Goal: Book appointment/travel/reservation

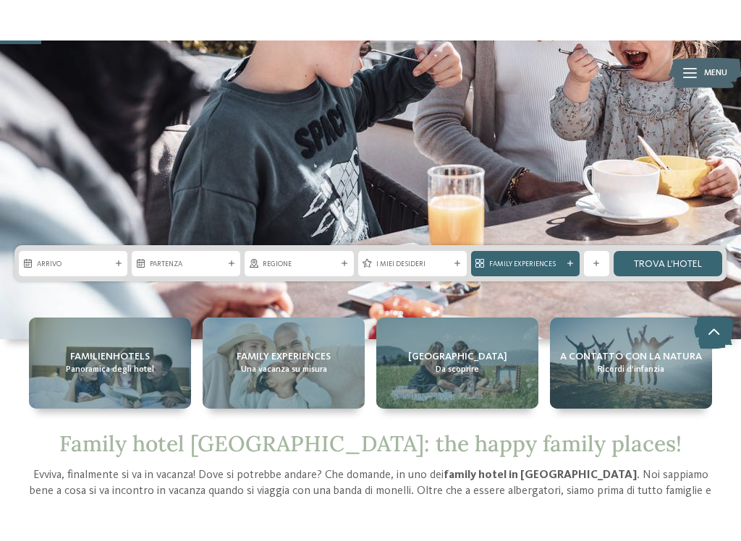
scroll to position [320, 0]
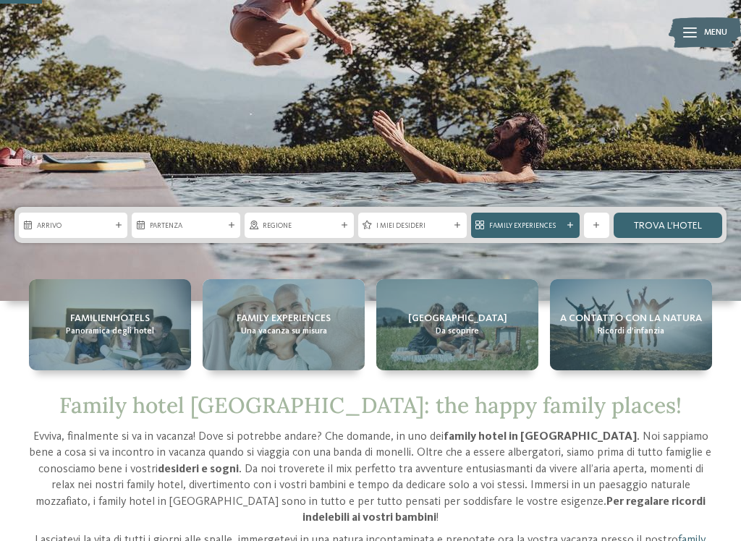
click at [90, 221] on span "Arrivo" at bounding box center [73, 226] width 72 height 10
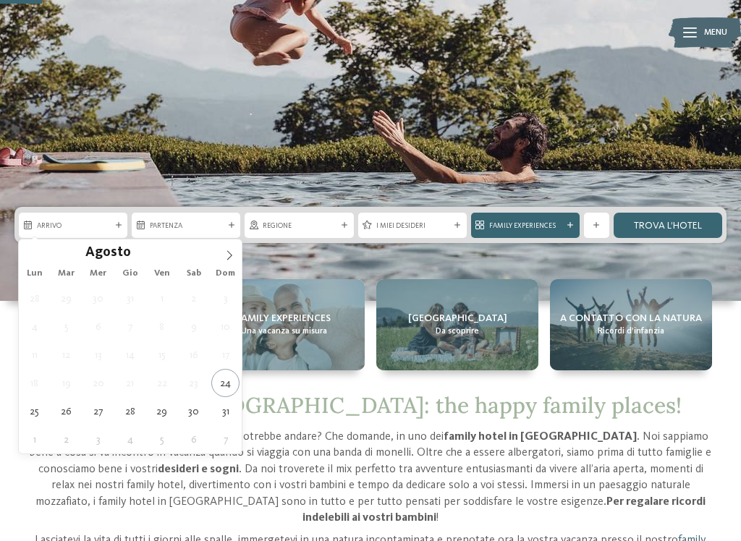
click at [229, 258] on icon at bounding box center [229, 255] width 10 height 10
click at [229, 262] on span at bounding box center [229, 252] width 25 height 25
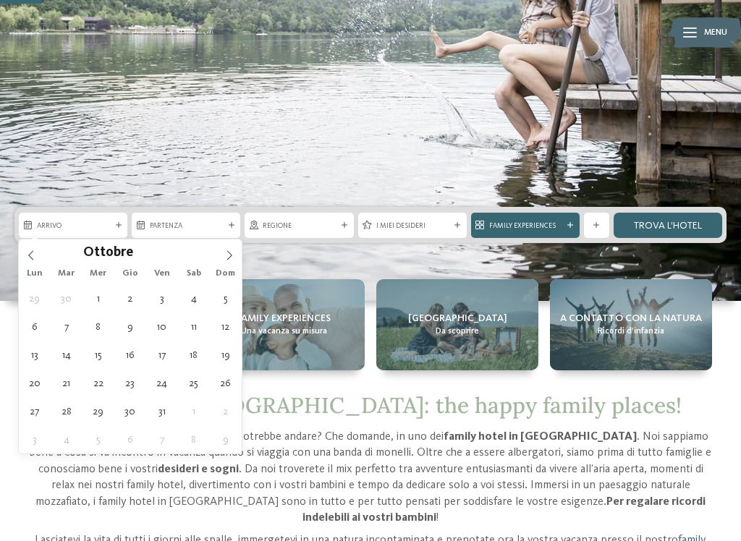
click at [229, 258] on icon at bounding box center [229, 255] width 10 height 10
click at [233, 252] on icon at bounding box center [229, 255] width 10 height 10
click at [228, 251] on icon at bounding box center [229, 255] width 10 height 10
type input "****"
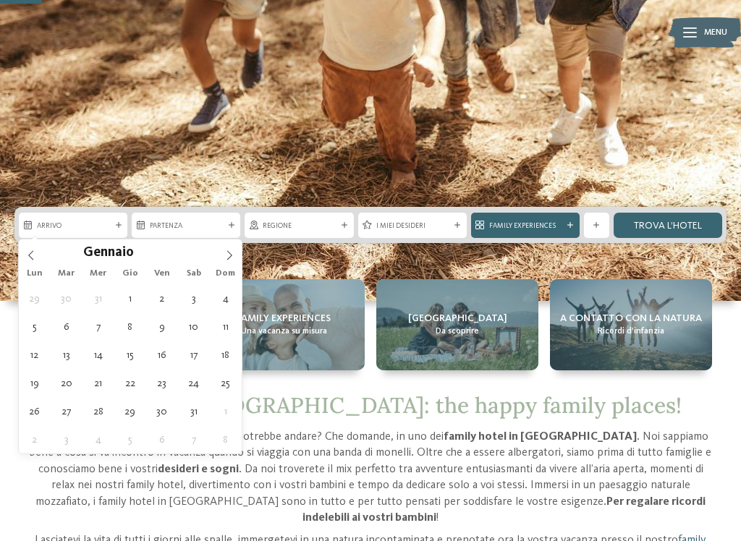
type div "[DATE]"
type input "****"
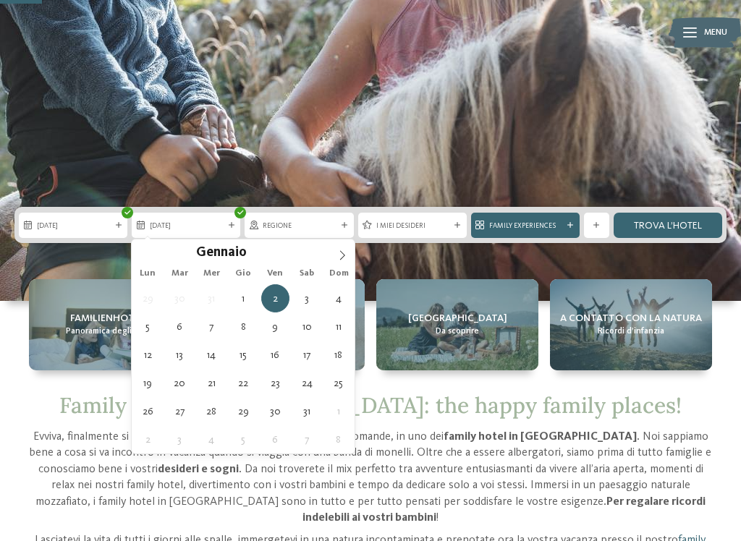
type div "[DATE]"
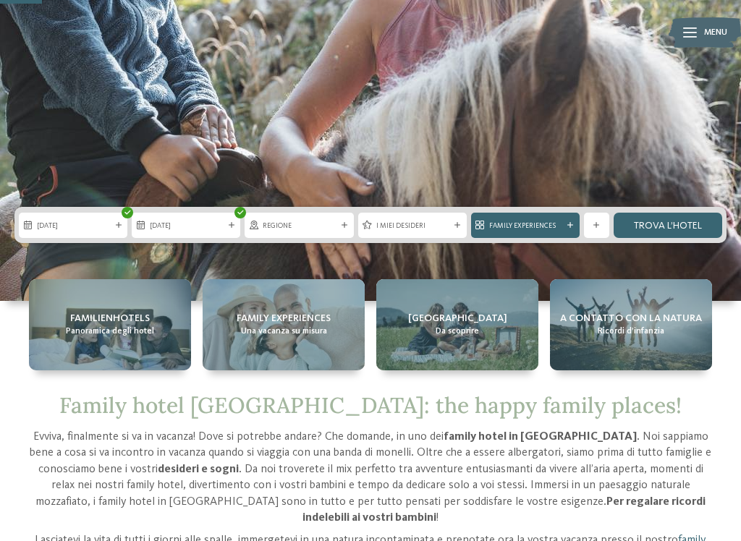
click at [307, 234] on div "Regione" at bounding box center [299, 225] width 109 height 25
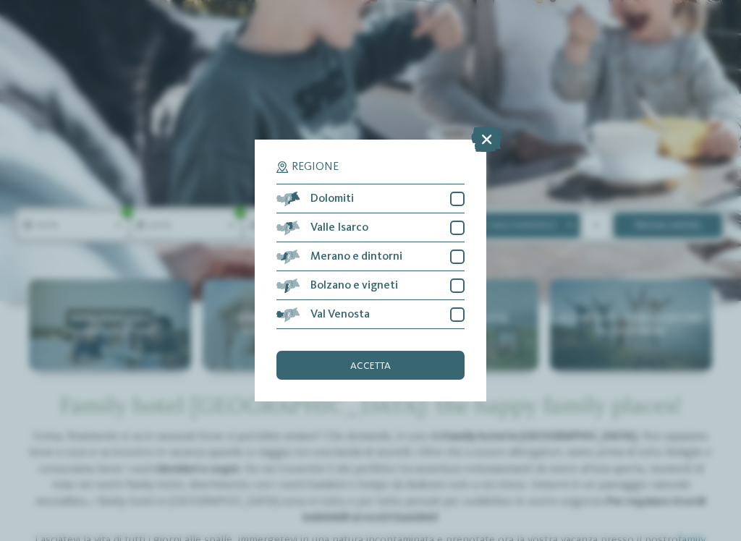
click at [484, 127] on icon at bounding box center [486, 139] width 31 height 25
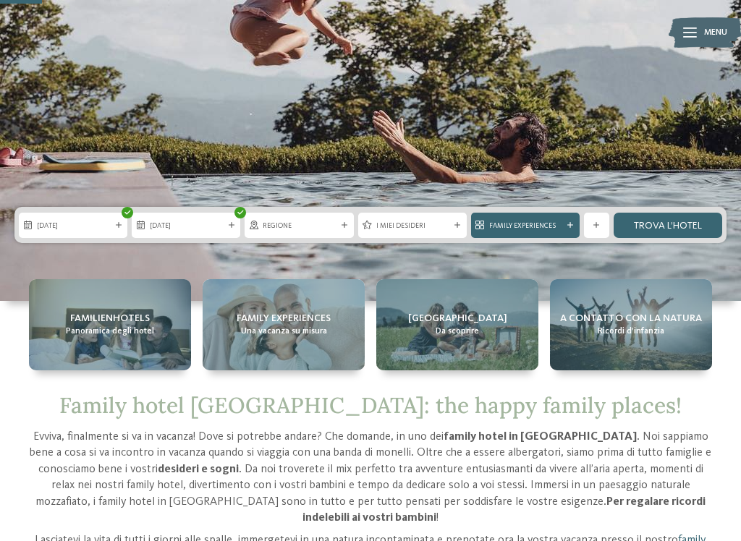
click at [454, 227] on icon at bounding box center [457, 225] width 6 height 6
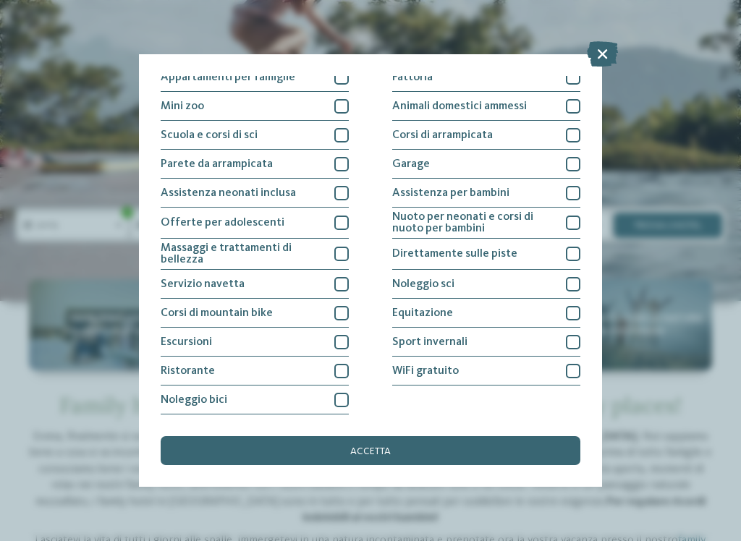
scroll to position [224, 0]
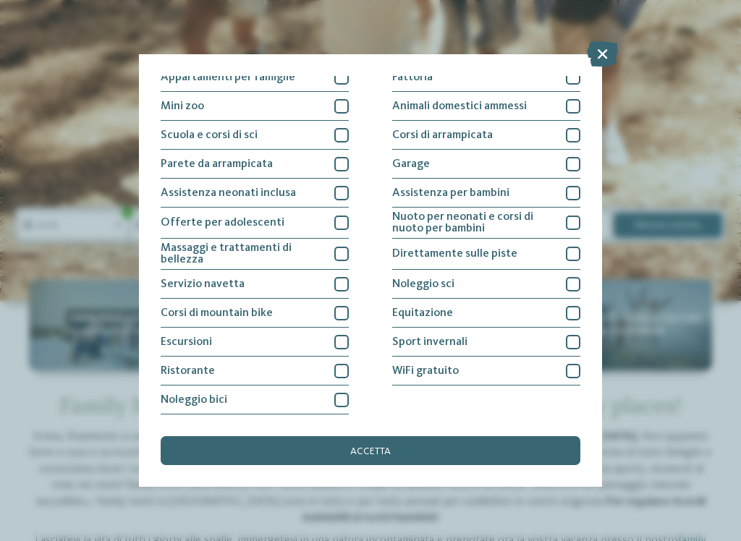
click at [572, 186] on div at bounding box center [573, 193] width 14 height 14
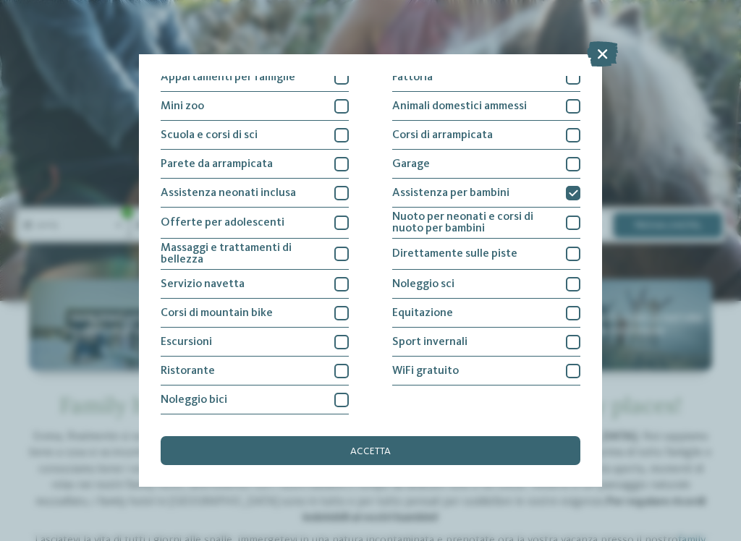
click at [339, 186] on div at bounding box center [341, 193] width 14 height 14
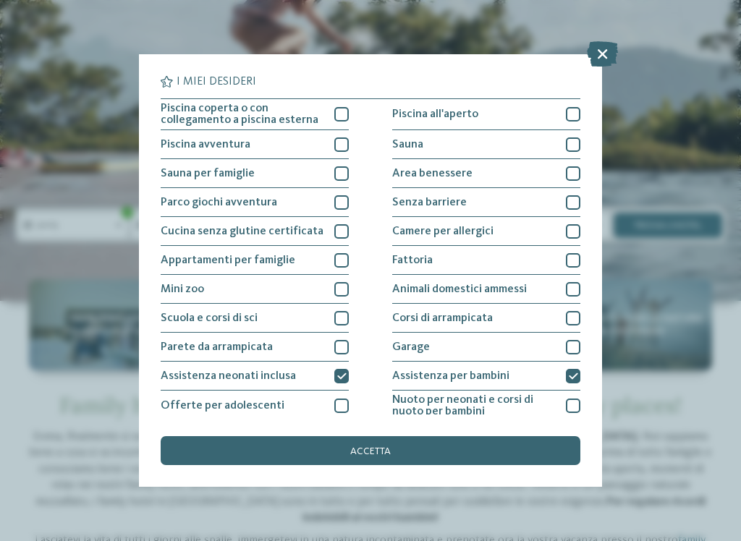
scroll to position [0, 0]
click at [392, 436] on div "accetta" at bounding box center [371, 450] width 420 height 29
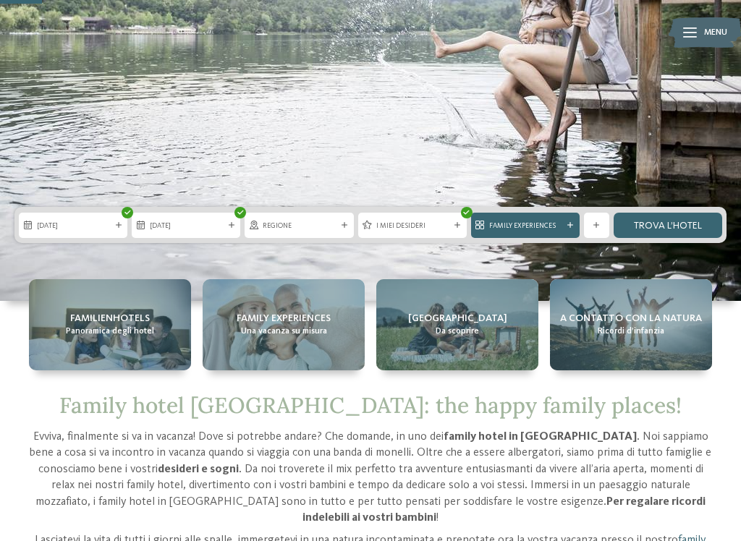
click at [555, 231] on div "Family Experiences" at bounding box center [525, 225] width 109 height 25
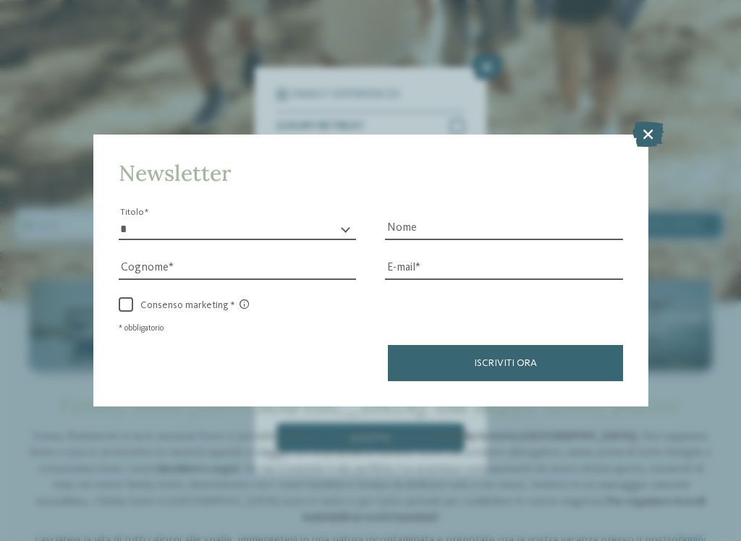
click at [660, 121] on icon at bounding box center [648, 133] width 31 height 25
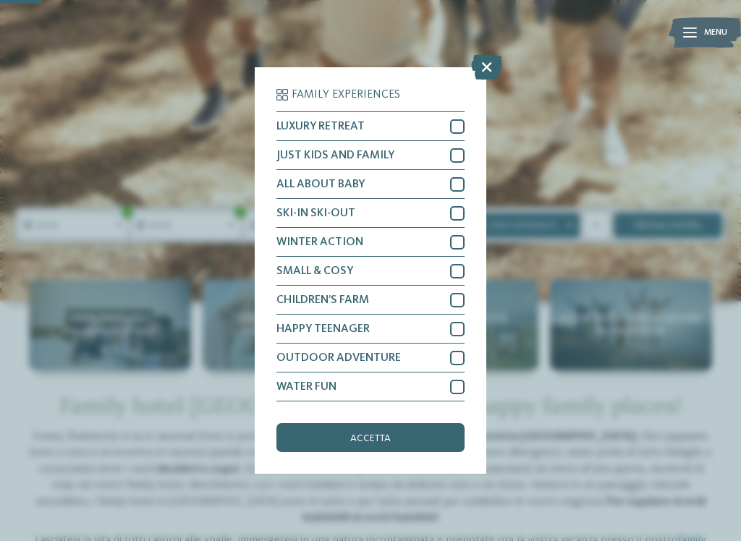
click at [646, 77] on div "Family Experiences LUXURY RETREAT JUST KIDS AND FAMILY" at bounding box center [370, 270] width 741 height 541
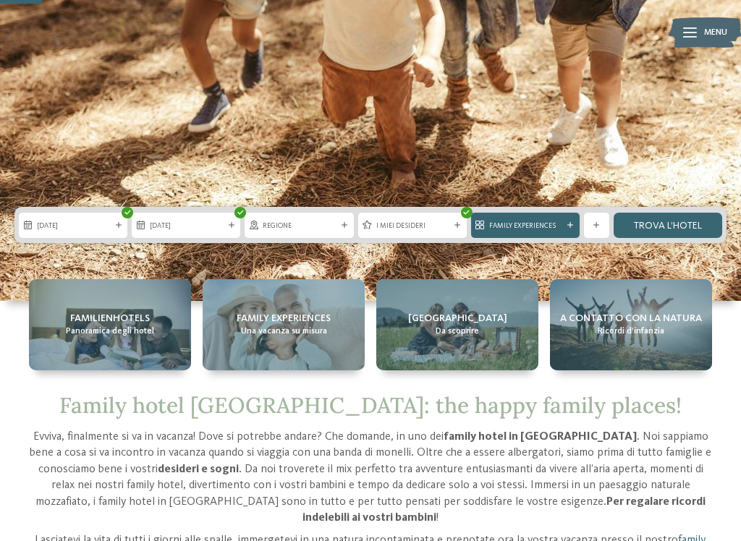
click at [679, 228] on link "trova l’hotel" at bounding box center [668, 225] width 109 height 25
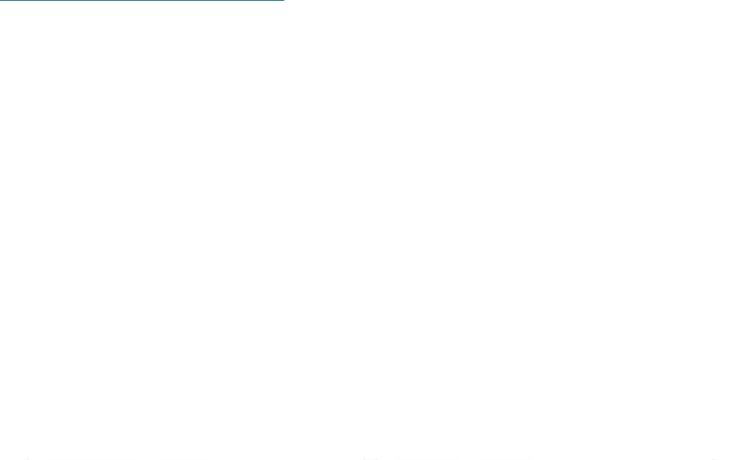
scroll to position [1163, 0]
click at [611, 219] on div "5% Early Birds" at bounding box center [545, 179] width 334 height 188
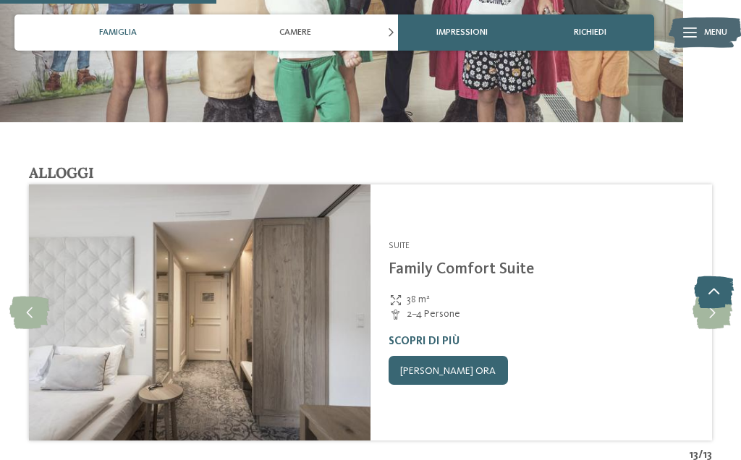
scroll to position [1583, 0]
